Goal: Transaction & Acquisition: Purchase product/service

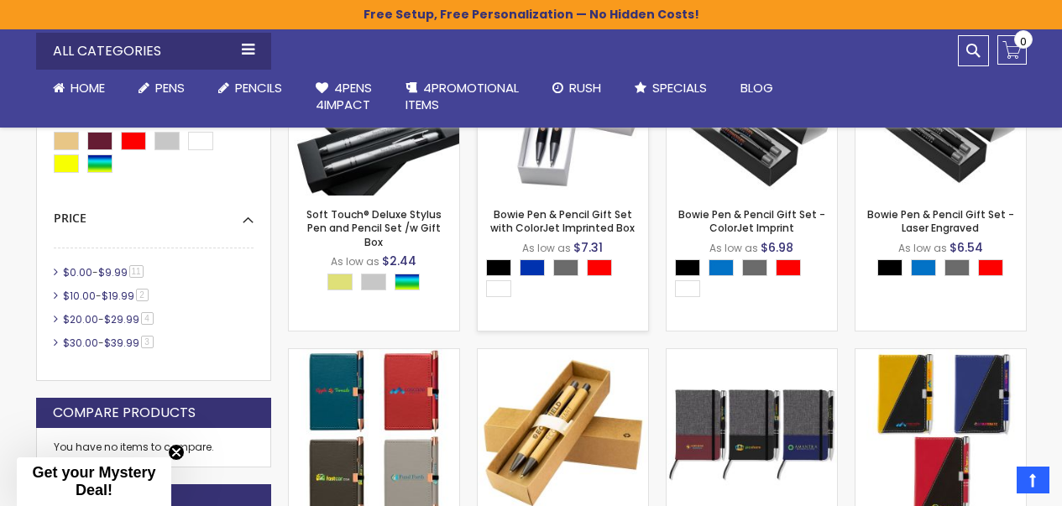
scroll to position [365, 0]
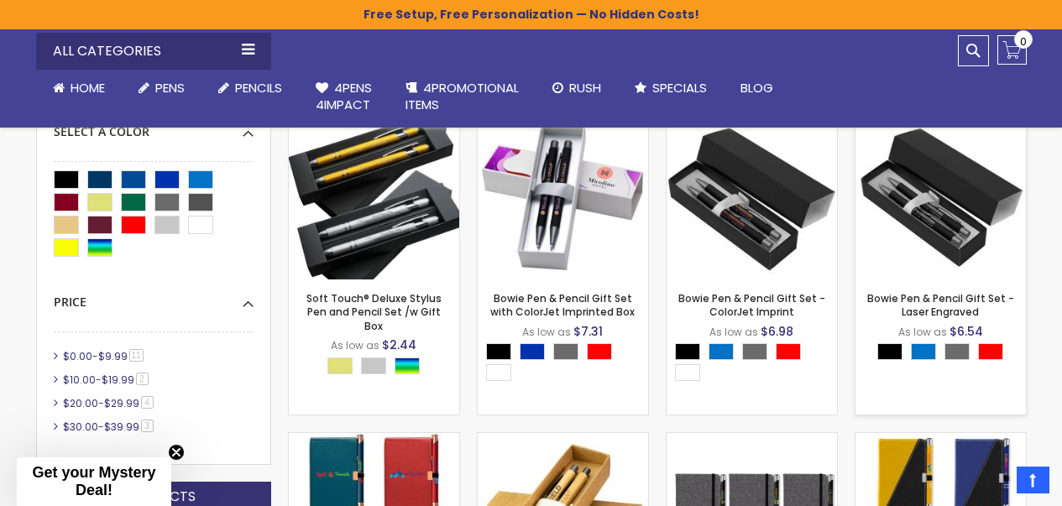
click at [909, 191] on img at bounding box center [940, 194] width 170 height 170
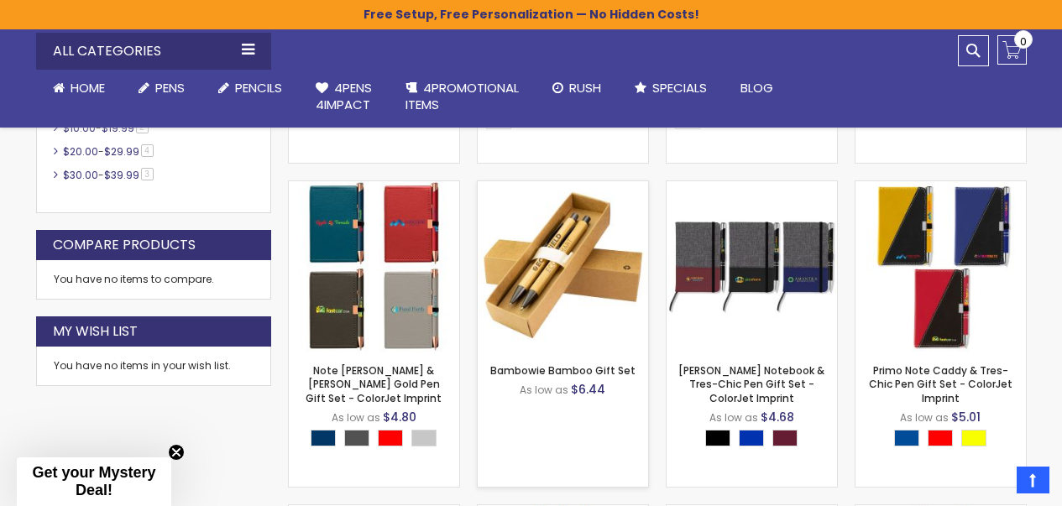
click at [548, 295] on img at bounding box center [563, 266] width 170 height 170
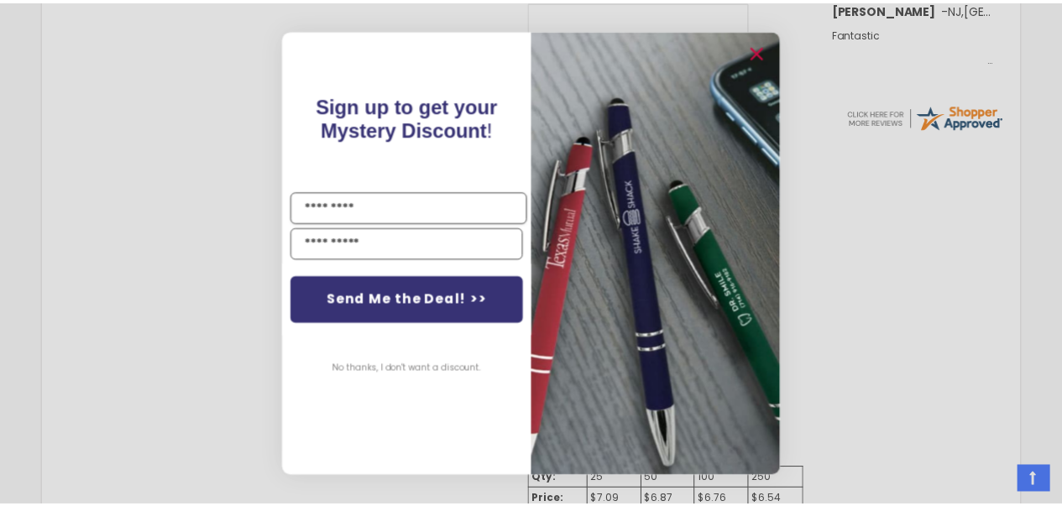
scroll to position [701, 0]
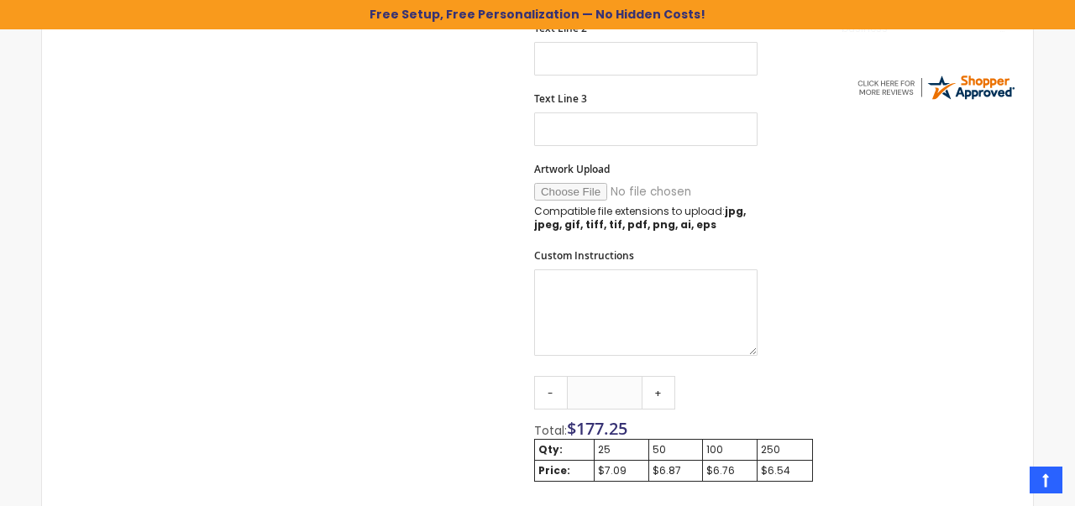
drag, startPoint x: 151, startPoint y: 180, endPoint x: 225, endPoint y: 259, distance: 107.5
click at [150, 185] on div "Close dialog Sign up to get your Mystery Discount ! Name Email Send Me the Deal…" at bounding box center [537, 253] width 1075 height 506
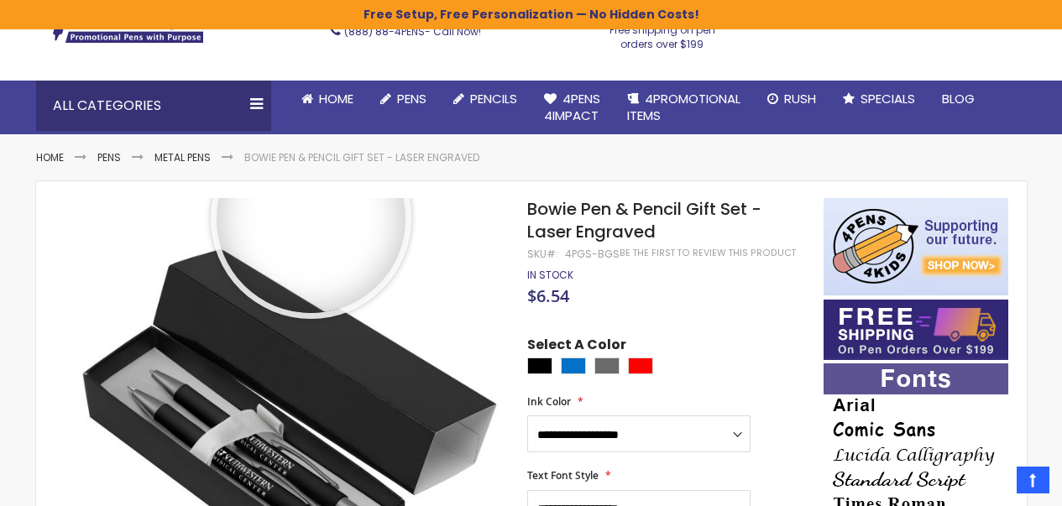
scroll to position [101, 0]
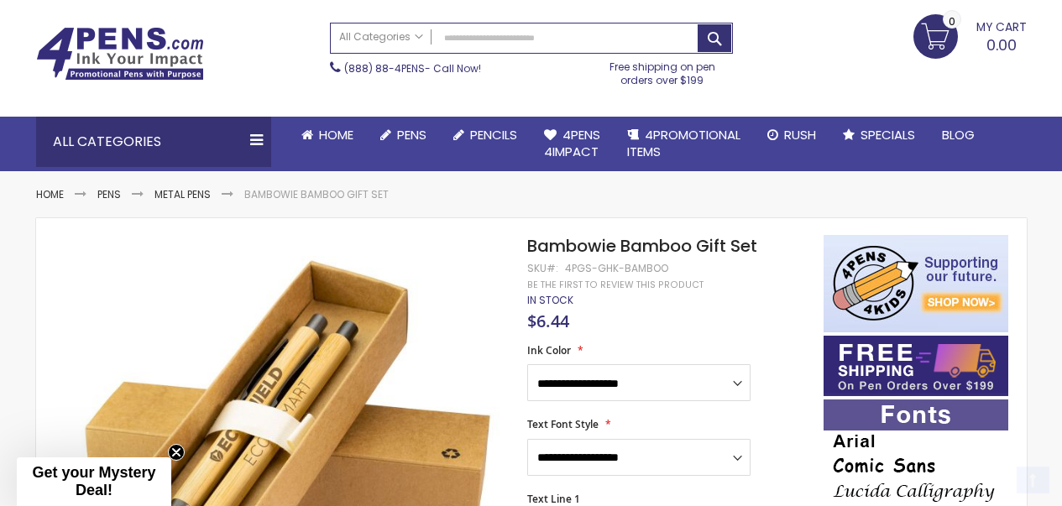
scroll to position [244, 0]
